Goal: Task Accomplishment & Management: Use online tool/utility

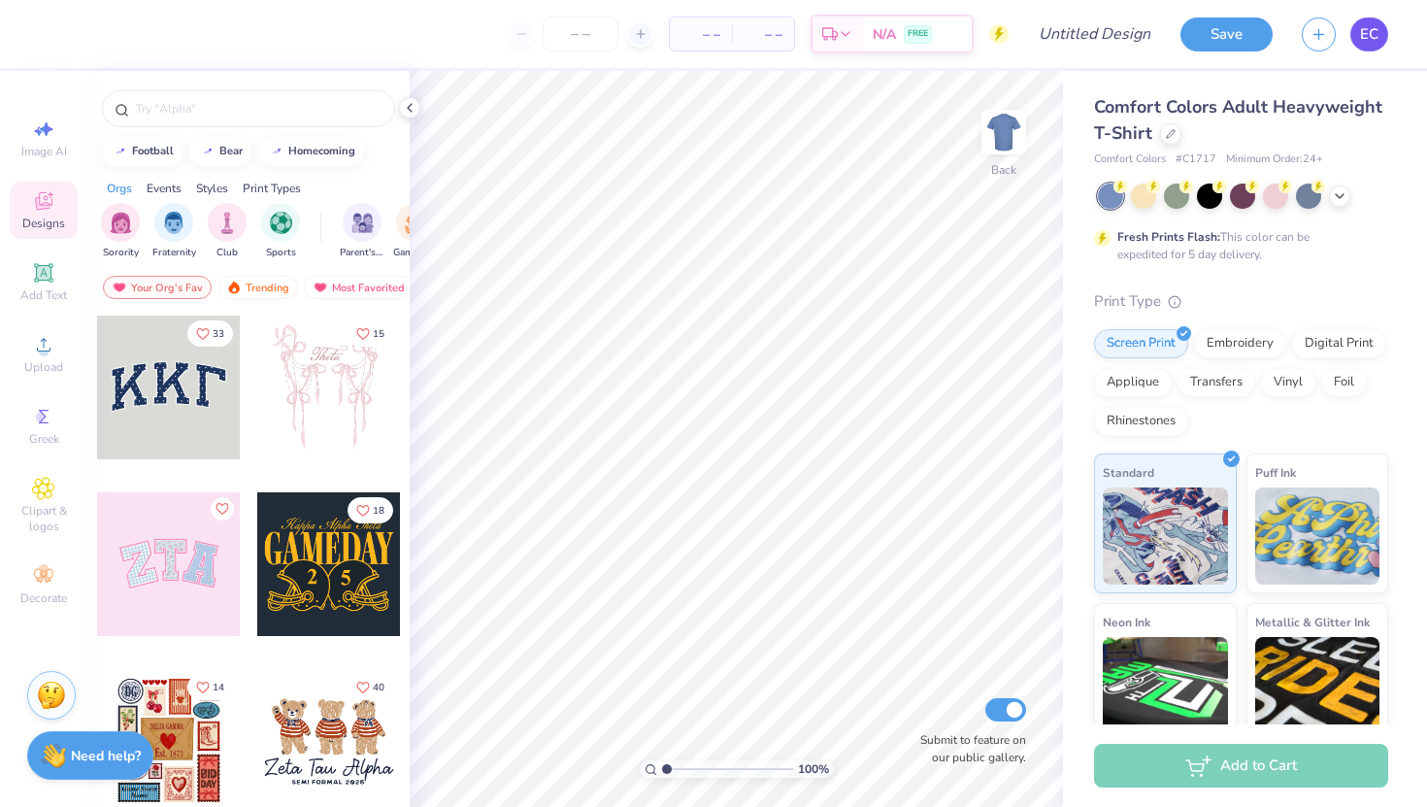
click at [1375, 27] on span "EC" at bounding box center [1369, 34] width 18 height 22
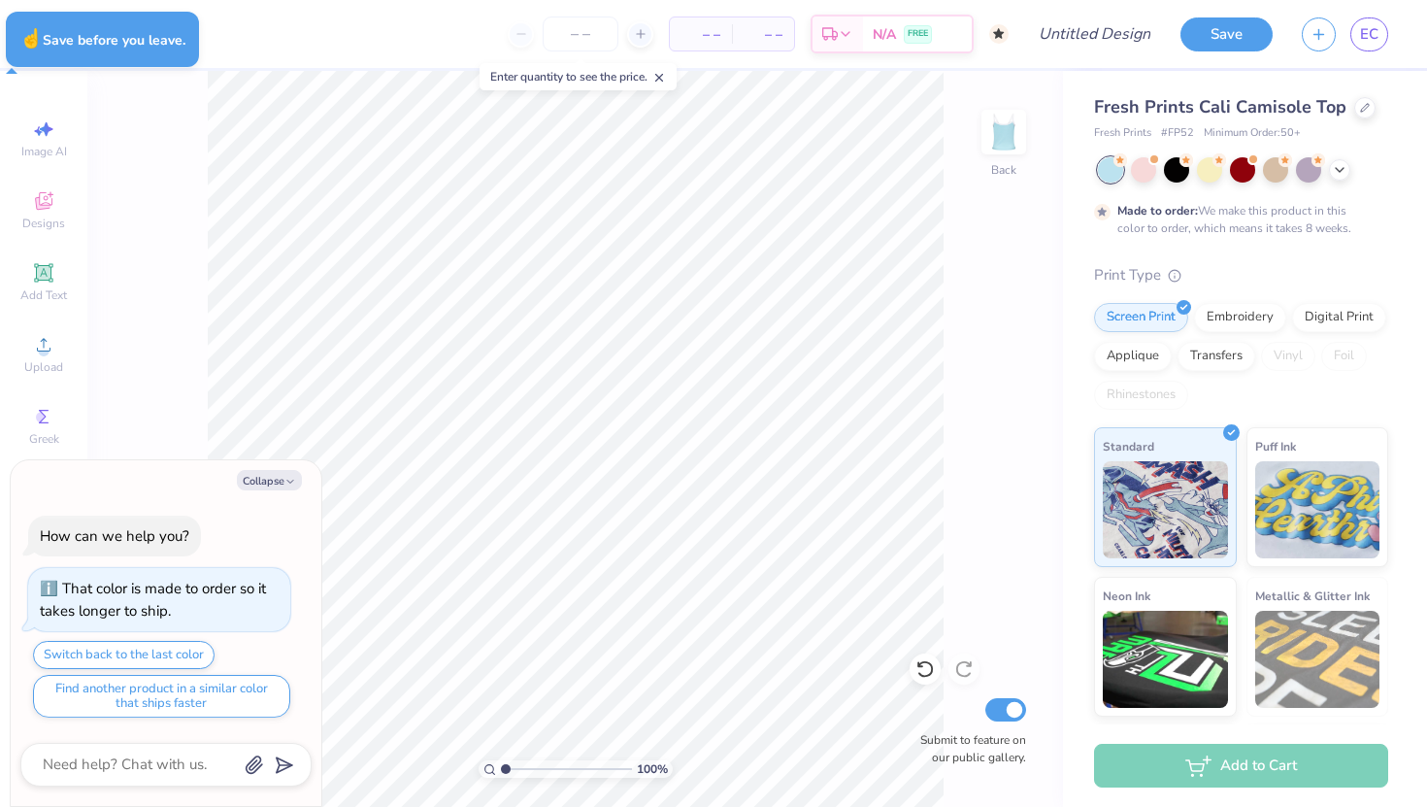
type textarea "x"
